Goal: Check status: Check status

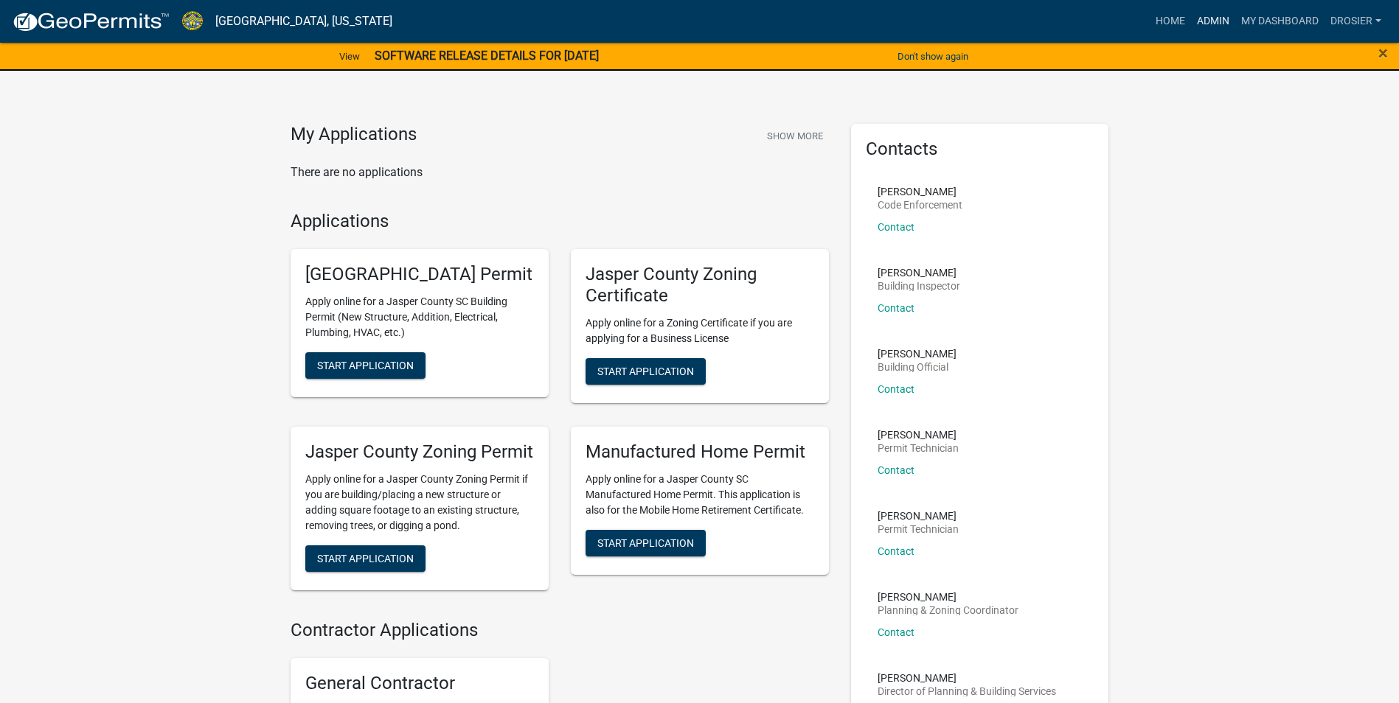
click at [1208, 23] on link "Admin" at bounding box center [1213, 21] width 44 height 28
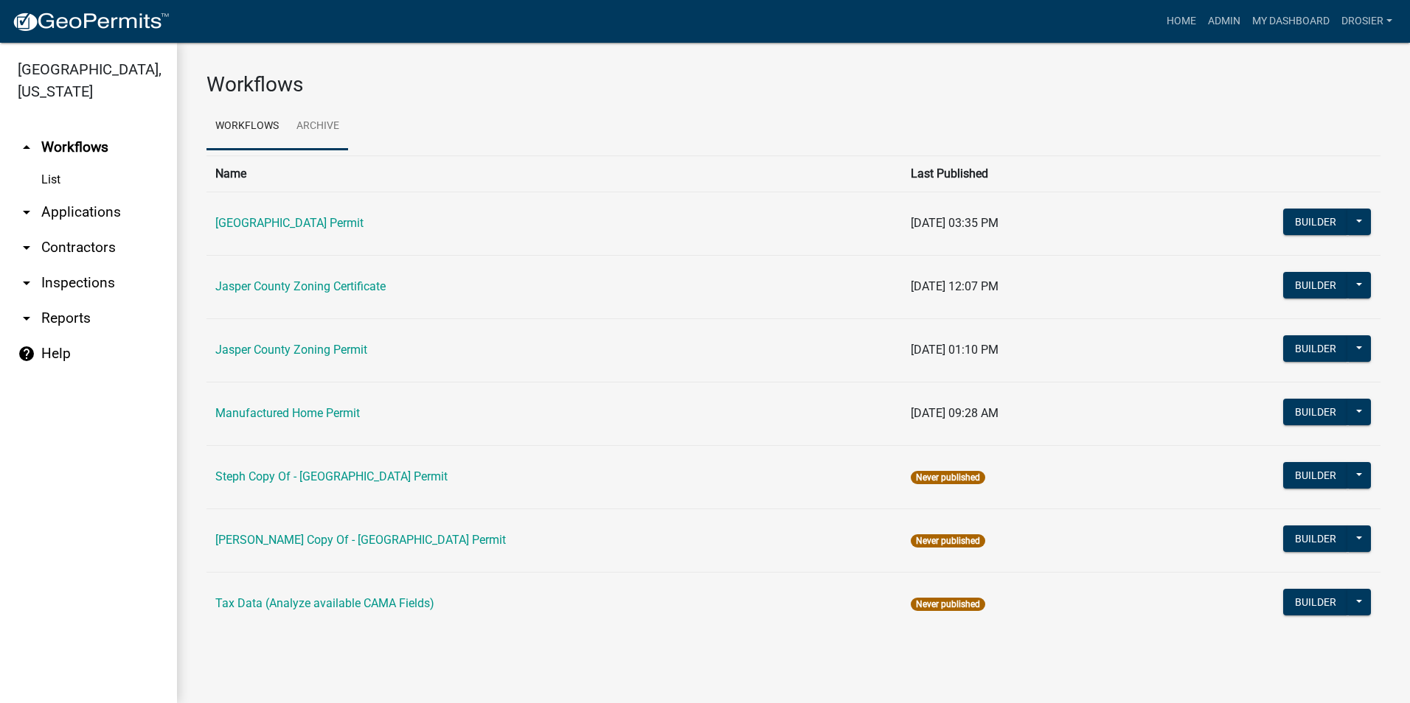
click at [316, 124] on link "Archive" at bounding box center [318, 126] width 60 height 47
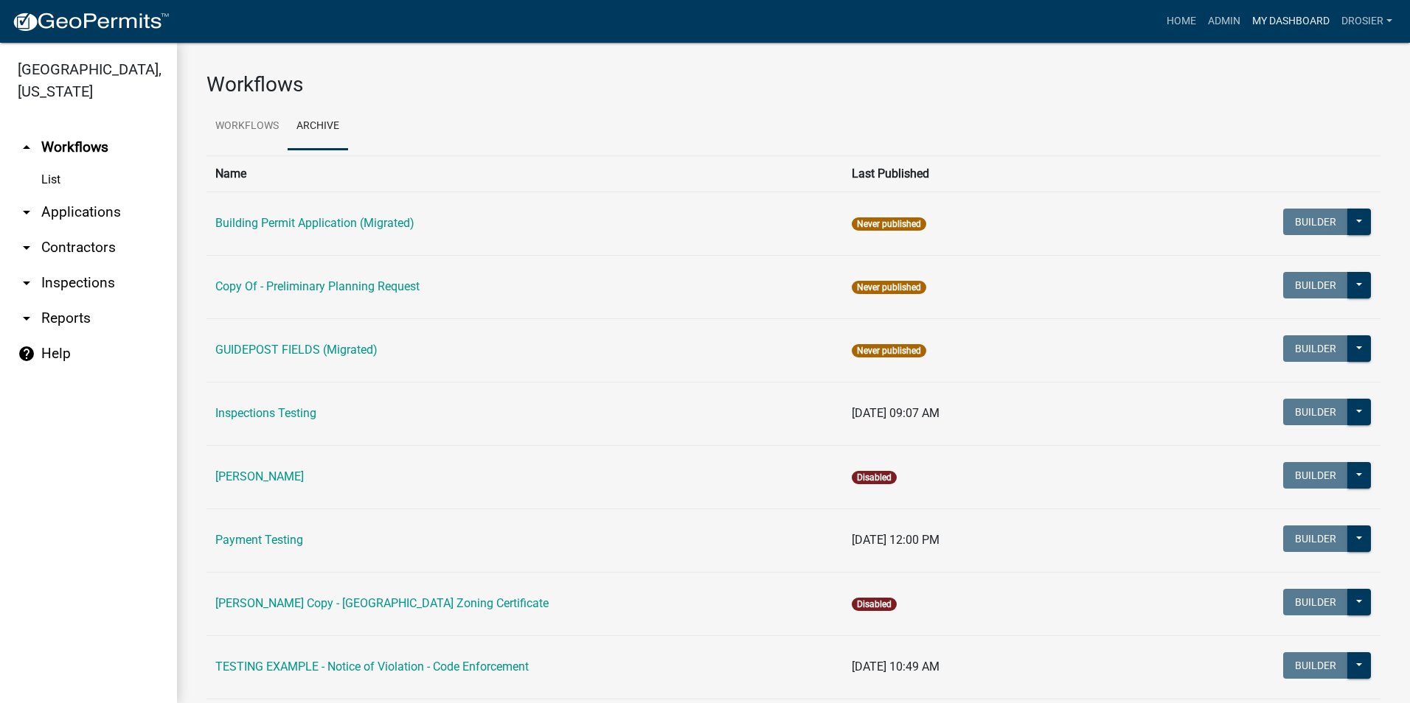
click at [1312, 26] on link "My Dashboard" at bounding box center [1290, 21] width 89 height 28
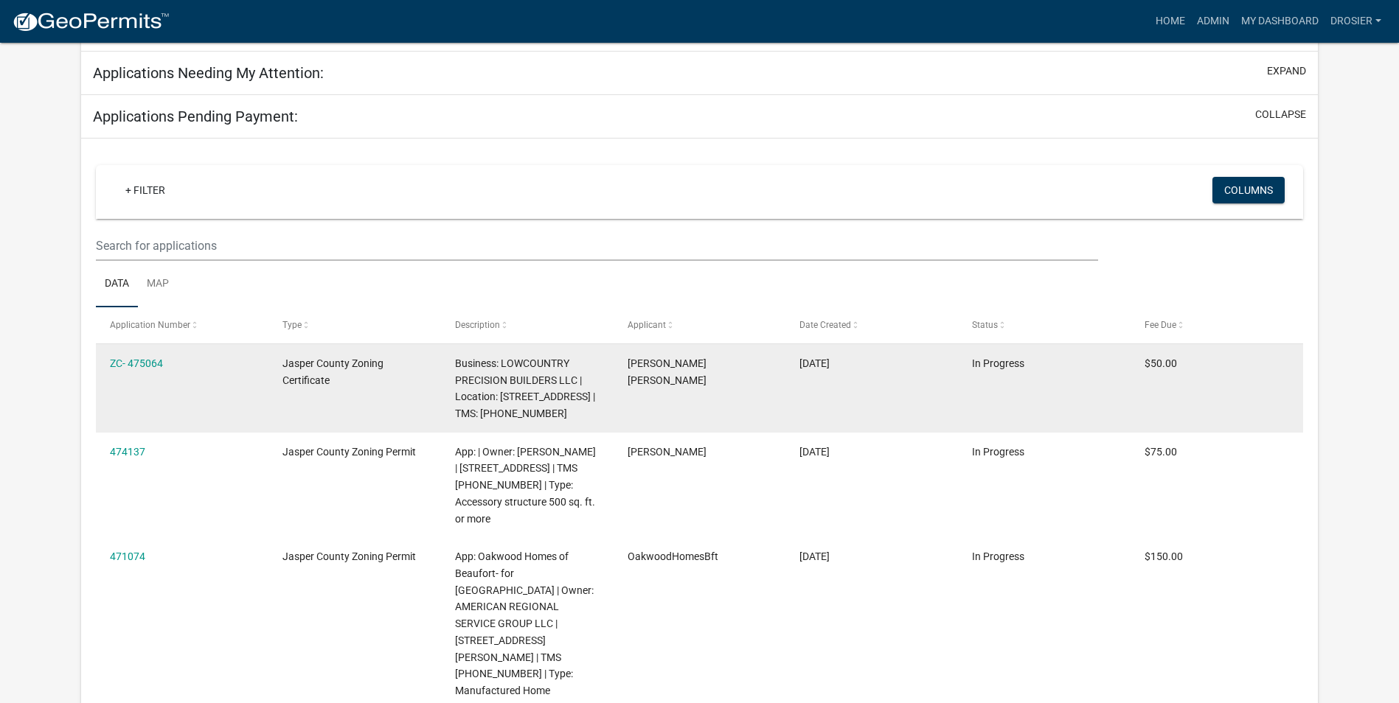
scroll to position [200, 0]
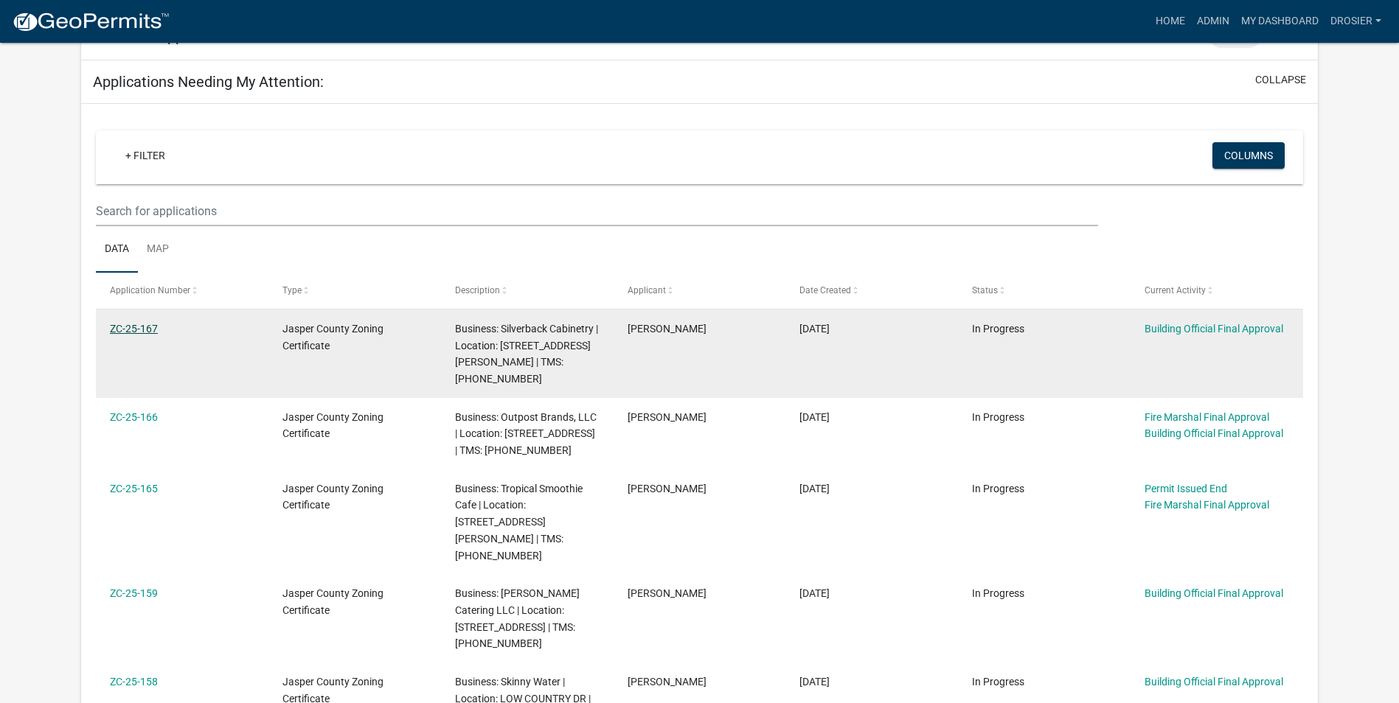
click at [125, 325] on link "ZC-25-167" at bounding box center [134, 329] width 48 height 12
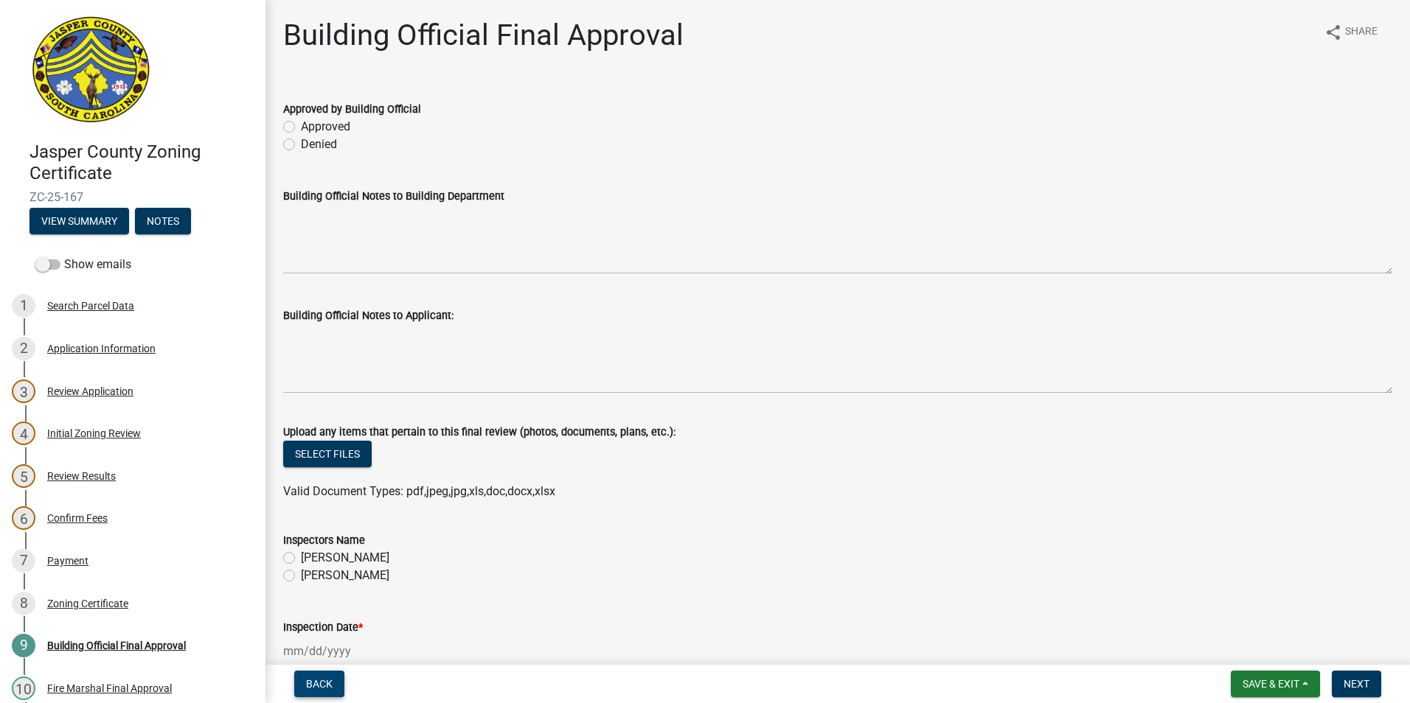
click at [314, 683] on span "Back" at bounding box center [319, 684] width 27 height 12
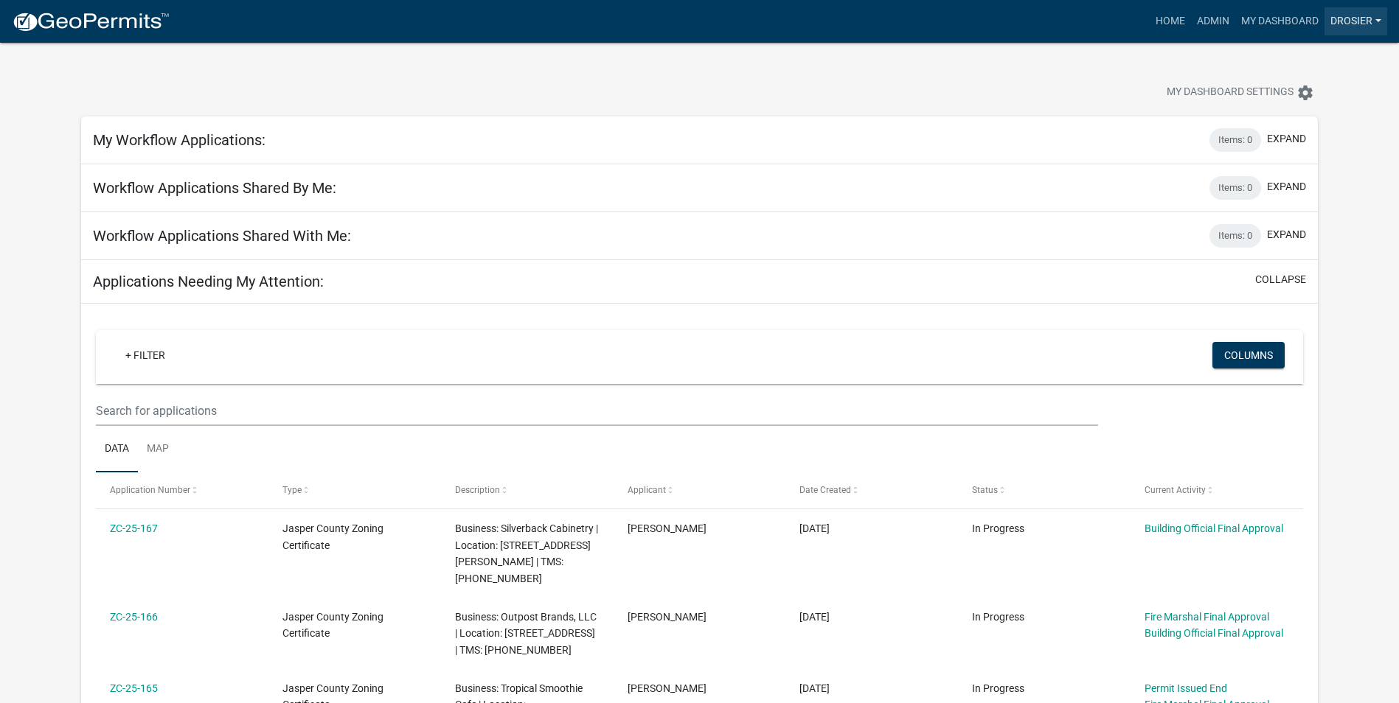
click at [1362, 21] on link "drosier" at bounding box center [1355, 21] width 63 height 28
click at [1085, 83] on div "My Dashboard Settings settings" at bounding box center [1066, 94] width 524 height 32
